Goal: Entertainment & Leisure: Consume media (video, audio)

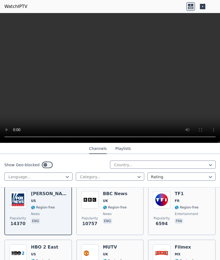
scroll to position [66, 0]
click at [21, 197] on img at bounding box center [17, 198] width 17 height 17
click at [53, 196] on h6 "[PERSON_NAME]" at bounding box center [49, 192] width 36 height 5
click at [47, 201] on div "[PERSON_NAME] US 🌎 Region-free news eng" at bounding box center [49, 209] width 36 height 39
click at [111, 78] on video at bounding box center [110, 78] width 220 height 130
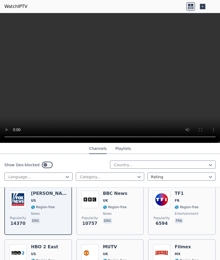
click at [217, 17] on video at bounding box center [110, 78] width 220 height 130
click at [216, 16] on video at bounding box center [110, 78] width 220 height 130
click at [215, 20] on video at bounding box center [110, 78] width 220 height 130
click at [219, 16] on video at bounding box center [110, 78] width 220 height 130
click at [152, 85] on video at bounding box center [110, 78] width 220 height 130
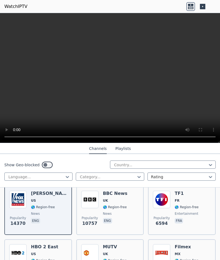
click at [212, 24] on video at bounding box center [110, 78] width 220 height 130
click at [218, 20] on video at bounding box center [110, 78] width 220 height 130
click at [219, 18] on video at bounding box center [110, 78] width 220 height 130
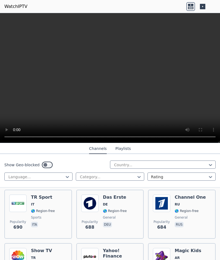
scroll to position [1905, 0]
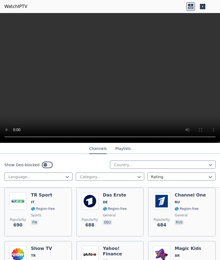
click at [177, 206] on span "🌎 Region-free" at bounding box center [187, 208] width 24 height 4
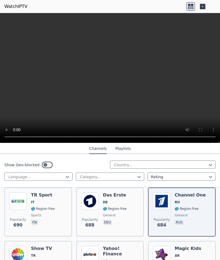
click at [194, 219] on span "rus" at bounding box center [190, 222] width 31 height 7
click at [200, 219] on span "rus" at bounding box center [190, 222] width 31 height 7
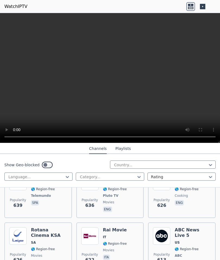
scroll to position [2091, 0]
click at [165, 227] on img at bounding box center [161, 235] width 17 height 17
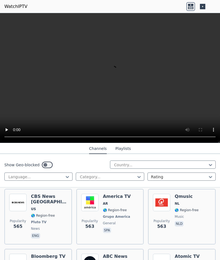
scroll to position [2373, 0]
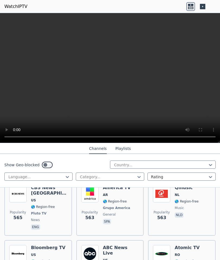
click at [112, 245] on h6 "ABC News Live" at bounding box center [121, 250] width 36 height 11
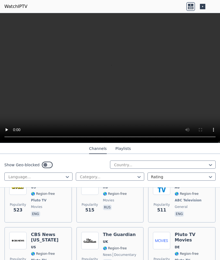
scroll to position [2676, 0]
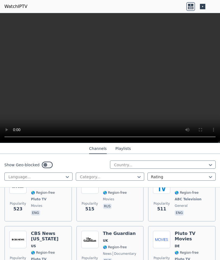
click at [121, 238] on span "UK" at bounding box center [119, 240] width 33 height 4
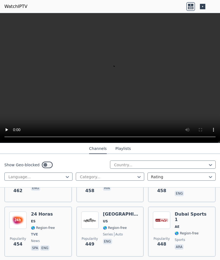
scroll to position [3092, 0]
